Goal: Task Accomplishment & Management: Complete application form

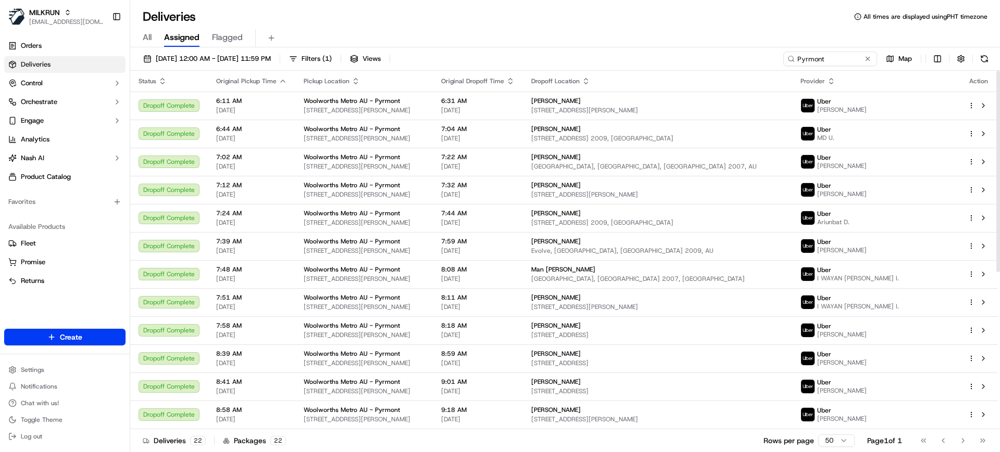
click at [160, 29] on div "All Assigned Flagged" at bounding box center [564, 38] width 869 height 18
click at [149, 32] on span "All" at bounding box center [147, 37] width 9 height 12
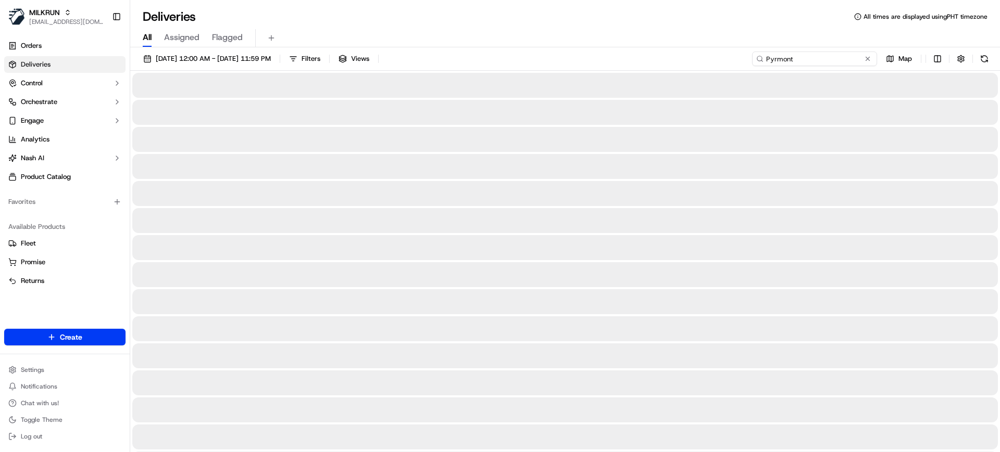
click at [830, 58] on input "Pyrmont" at bounding box center [814, 59] width 125 height 15
paste input "c9467c3c-7e69-450a-9373-37febc77d746"
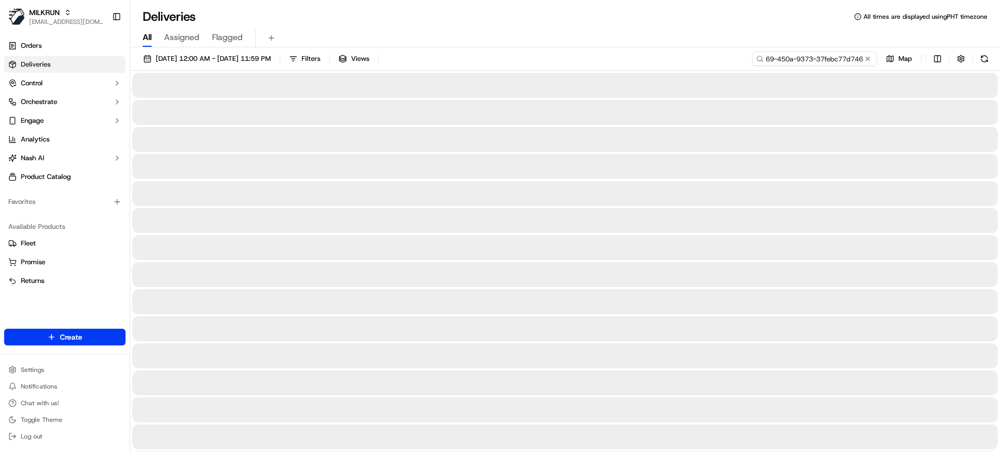
type input "c9467c3c-7e69-450a-9373-37febc77d746"
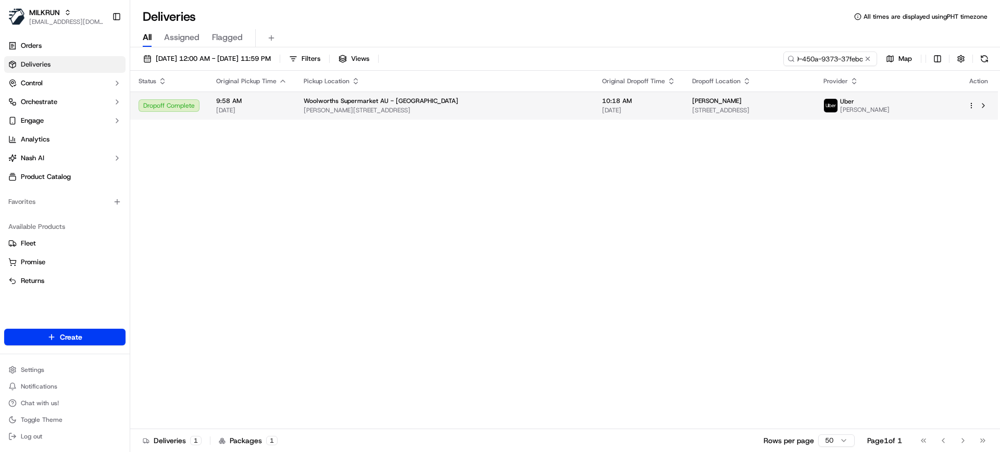
click at [474, 112] on span "[PERSON_NAME][STREET_ADDRESS]" at bounding box center [445, 110] width 282 height 8
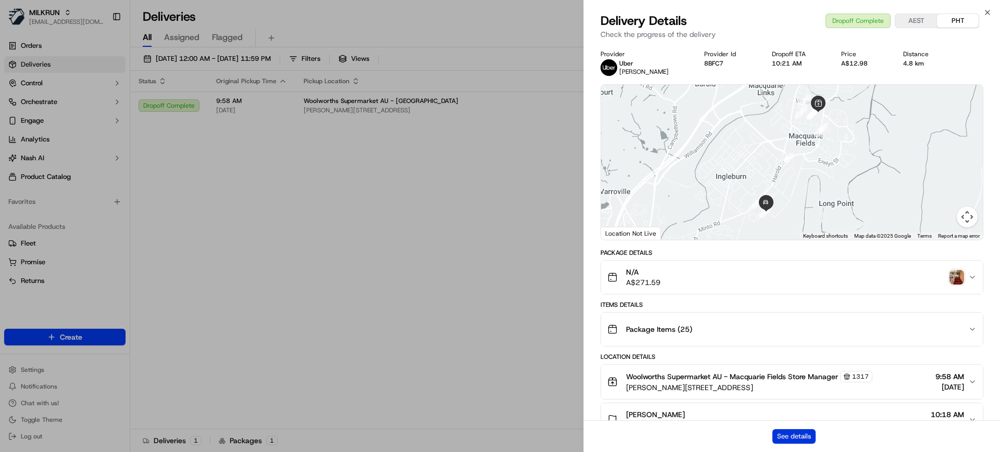
click at [795, 433] on button "See details" at bounding box center [793, 436] width 43 height 15
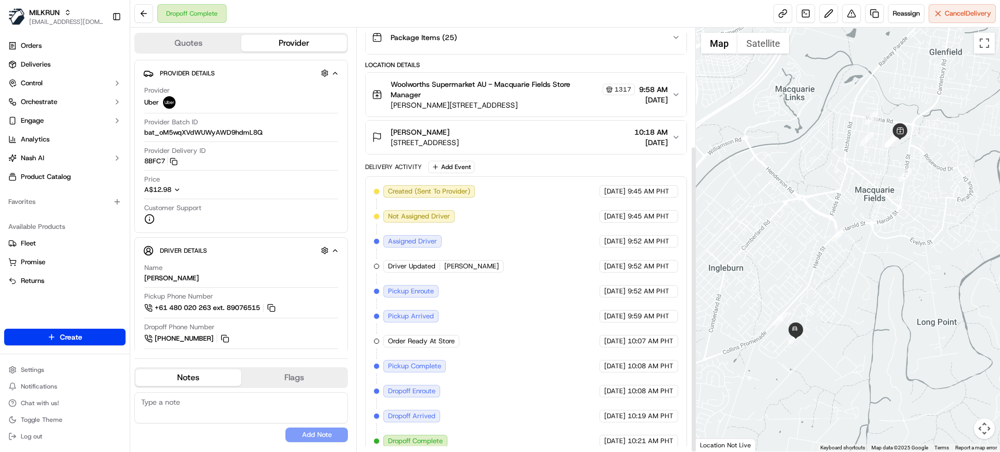
scroll to position [163, 0]
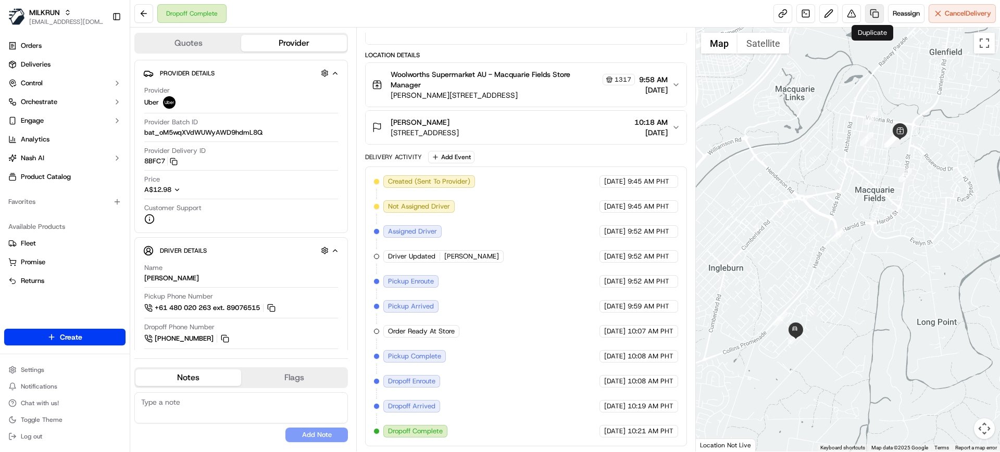
click at [869, 14] on link at bounding box center [874, 13] width 19 height 19
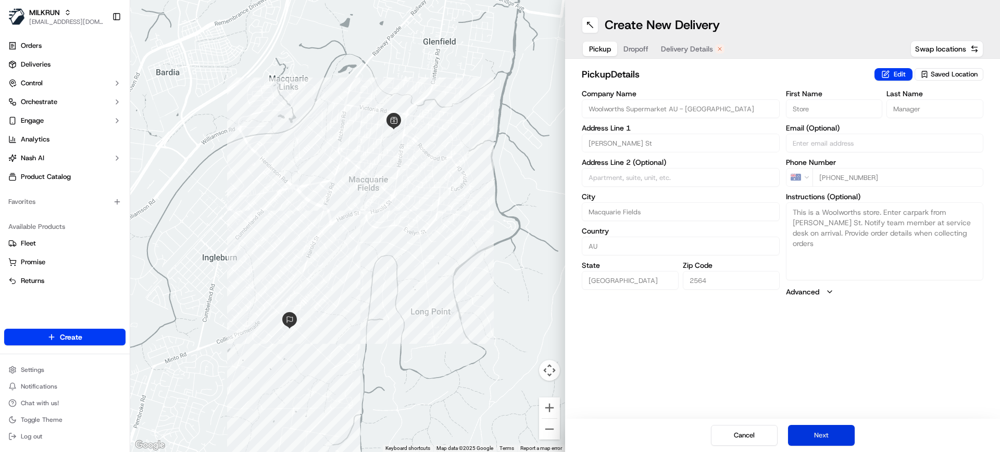
click at [817, 439] on button "Next" at bounding box center [821, 435] width 67 height 21
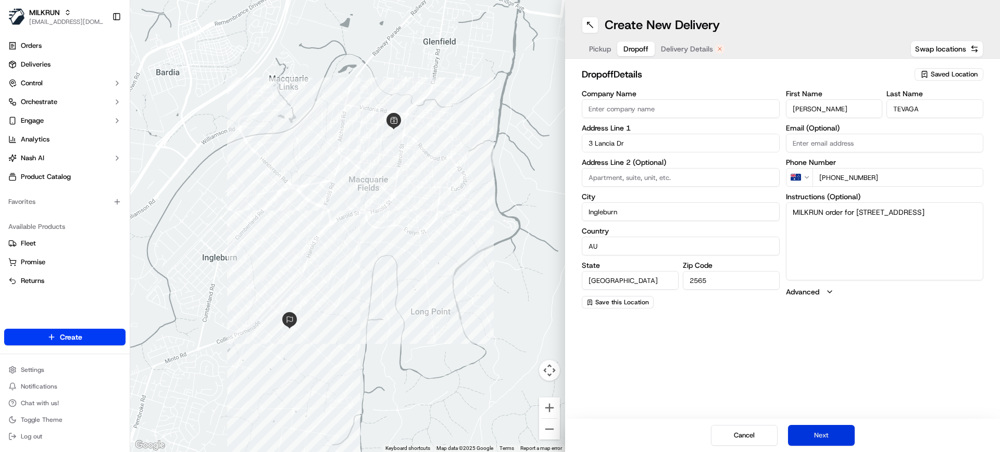
click at [818, 438] on button "Next" at bounding box center [821, 435] width 67 height 21
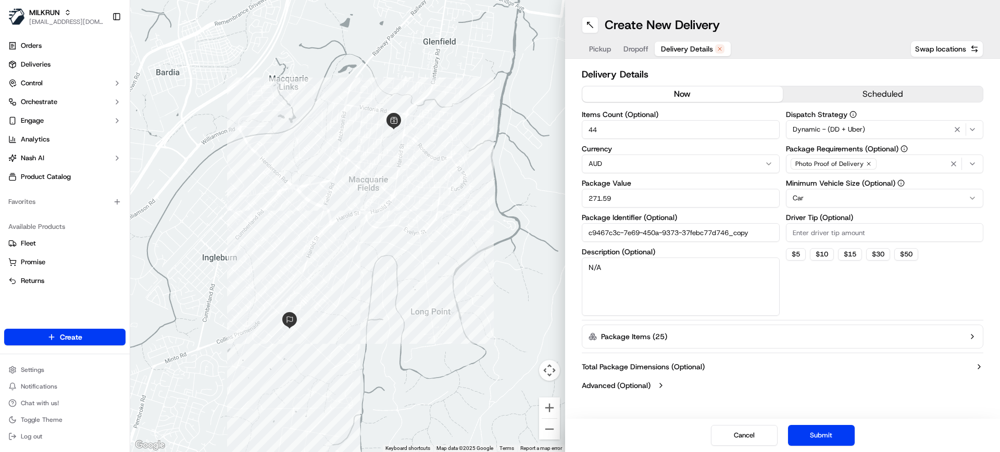
click at [719, 96] on button "now" at bounding box center [682, 94] width 200 height 16
drag, startPoint x: 617, startPoint y: 131, endPoint x: 545, endPoint y: 128, distance: 72.9
click at [545, 128] on div "← Move left → Move right ↑ Move up ↓ Move down + Zoom in - Zoom out Home Jump l…" at bounding box center [564, 226] width 869 height 452
type input "10"
click at [817, 432] on button "Submit" at bounding box center [821, 435] width 67 height 21
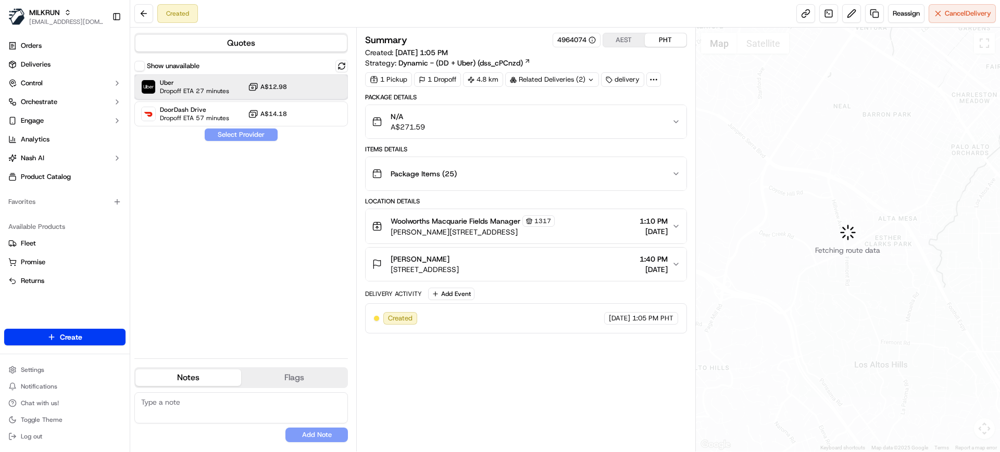
drag, startPoint x: 189, startPoint y: 87, endPoint x: 214, endPoint y: 121, distance: 42.0
click at [188, 88] on span "Dropoff ETA 27 minutes" at bounding box center [194, 91] width 69 height 8
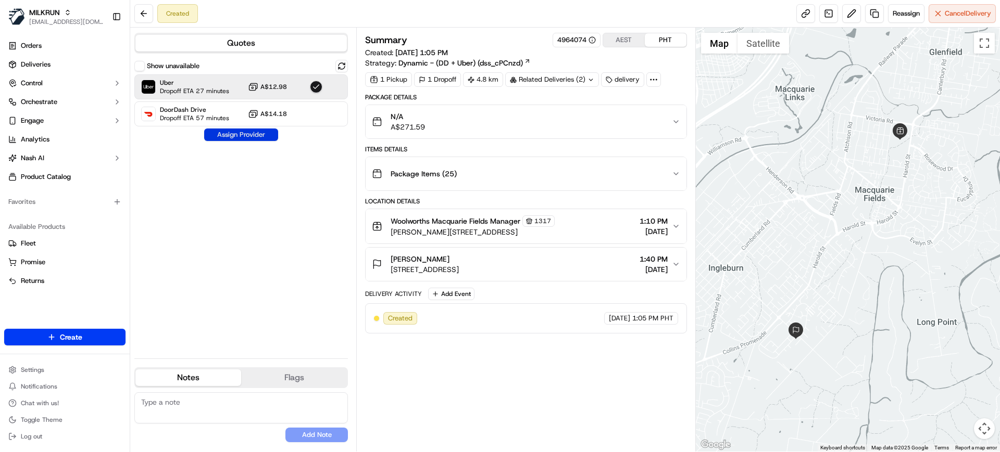
click at [242, 137] on button "Assign Provider" at bounding box center [241, 135] width 74 height 12
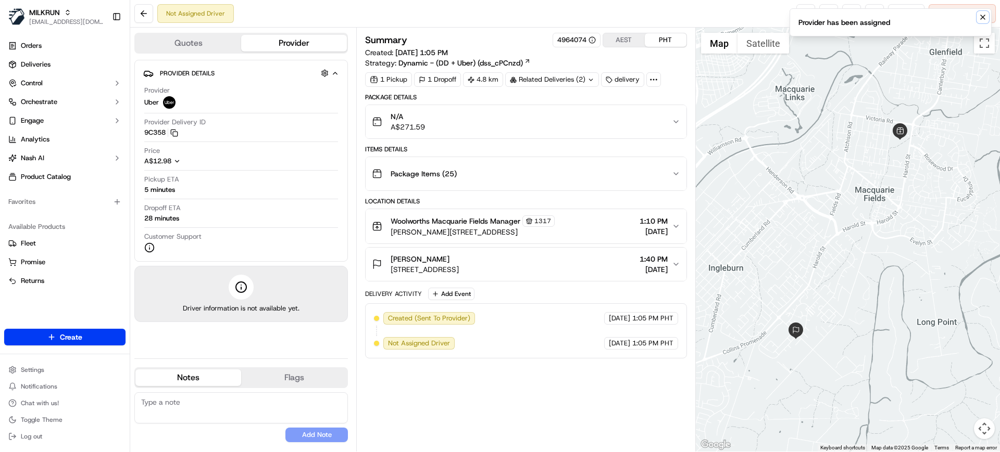
click at [981, 21] on button "Notifications (F8)" at bounding box center [982, 17] width 12 height 12
click at [796, 14] on link at bounding box center [805, 13] width 19 height 19
drag, startPoint x: 436, startPoint y: 219, endPoint x: 481, endPoint y: 222, distance: 44.9
click at [481, 222] on span "Woolworths Macquarie Fields Manager" at bounding box center [455, 221] width 130 height 10
drag, startPoint x: 477, startPoint y: 223, endPoint x: 433, endPoint y: 221, distance: 44.3
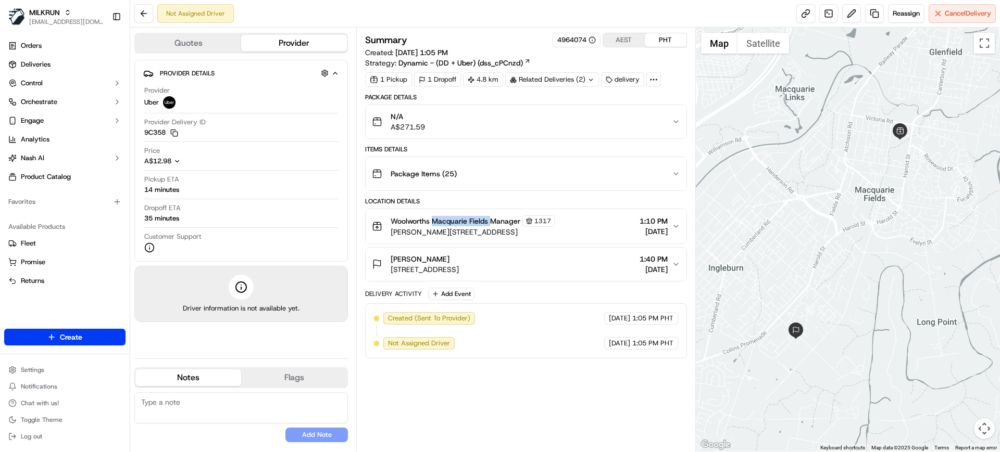
click at [433, 221] on span "Woolworths Macquarie Fields Manager" at bounding box center [455, 221] width 130 height 10
copy span "Macquarie Fields"
drag, startPoint x: 424, startPoint y: 261, endPoint x: 389, endPoint y: 262, distance: 35.4
click at [389, 262] on div "[PERSON_NAME] [STREET_ADDRESS]" at bounding box center [415, 264] width 87 height 21
copy span "[PERSON_NAME]"
